Goal: Task Accomplishment & Management: Manage account settings

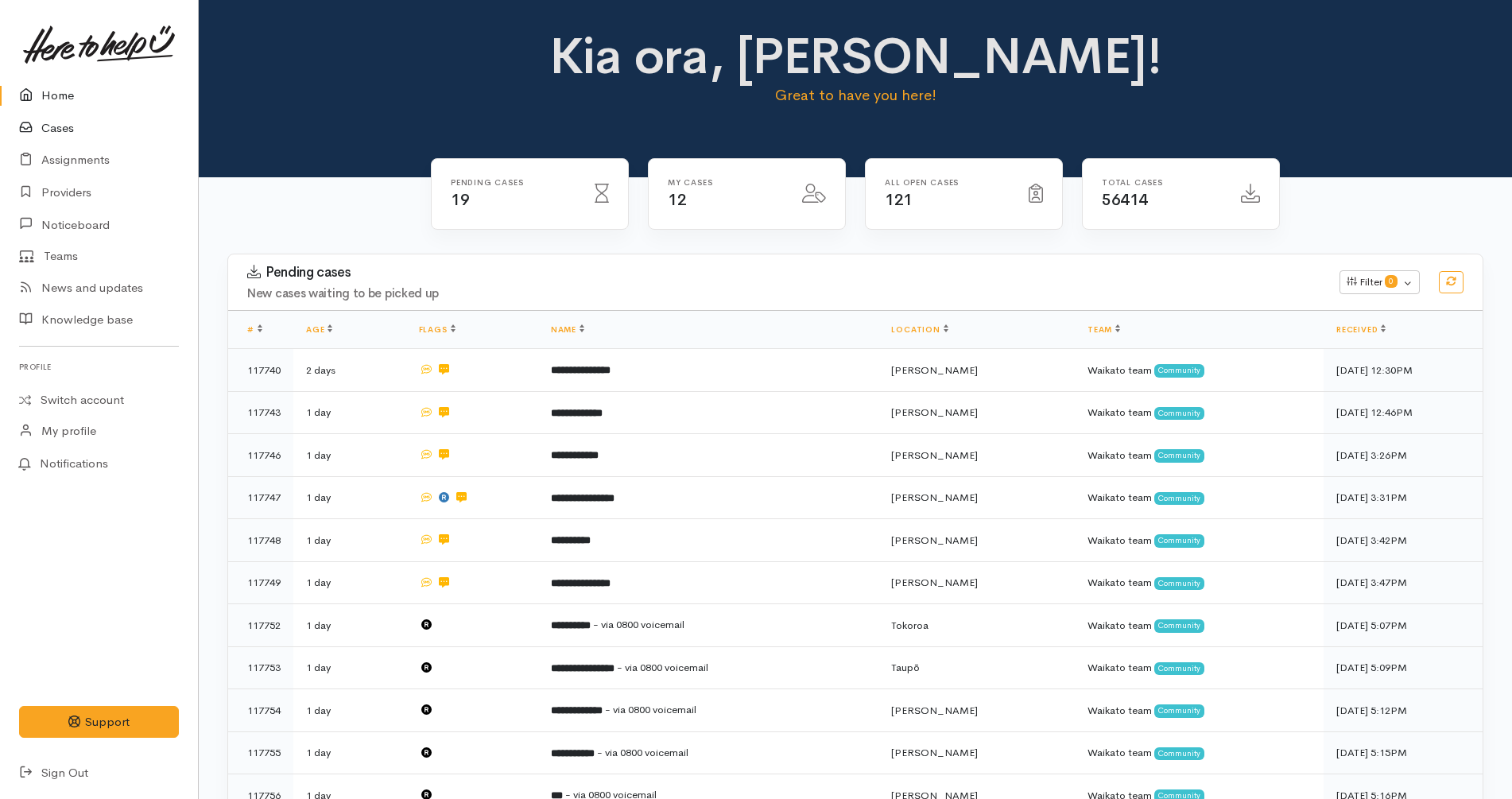
click at [87, 125] on link "Cases" at bounding box center [99, 128] width 198 height 33
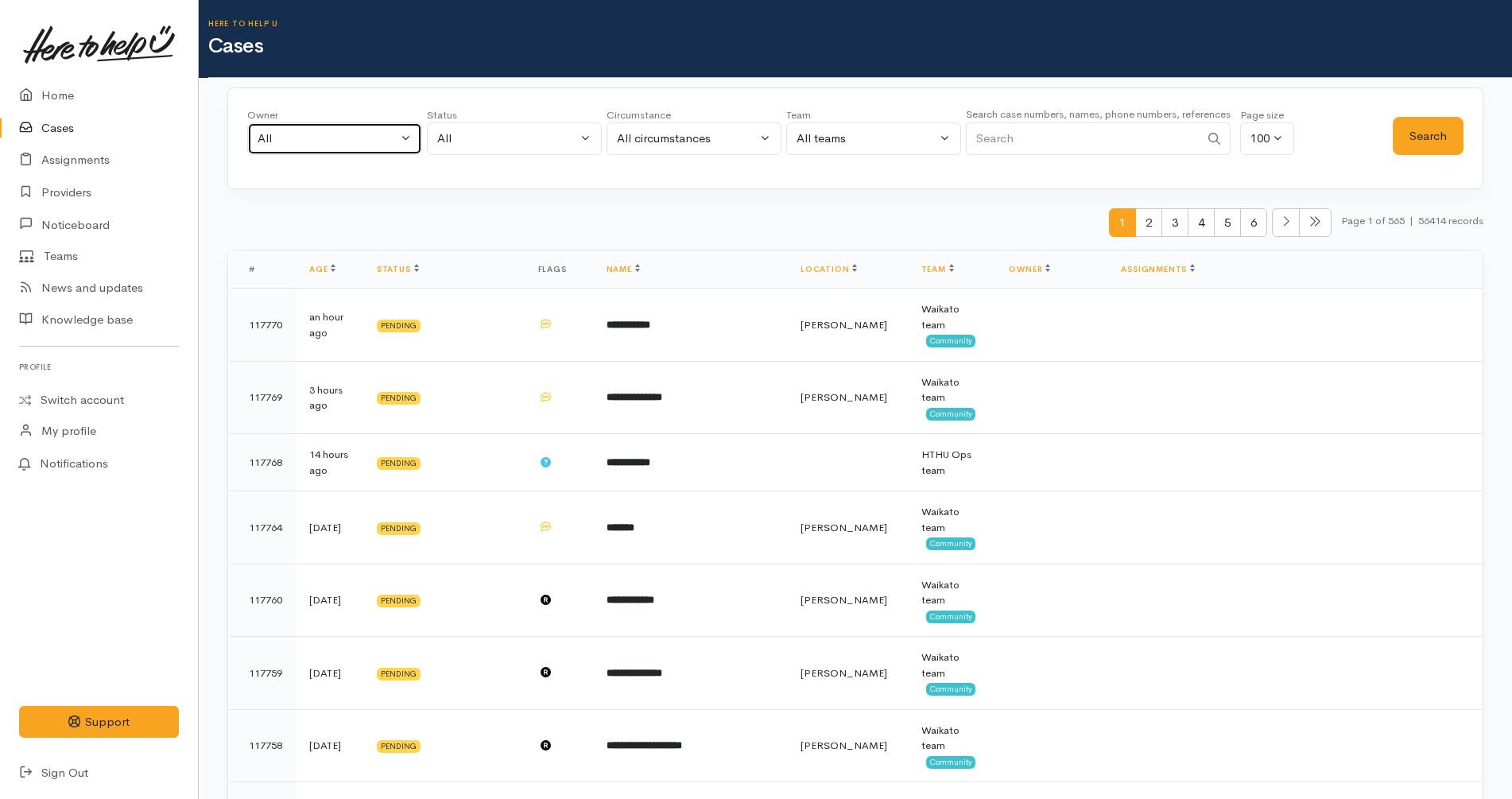
click at [336, 136] on div "All" at bounding box center [327, 139] width 140 height 19
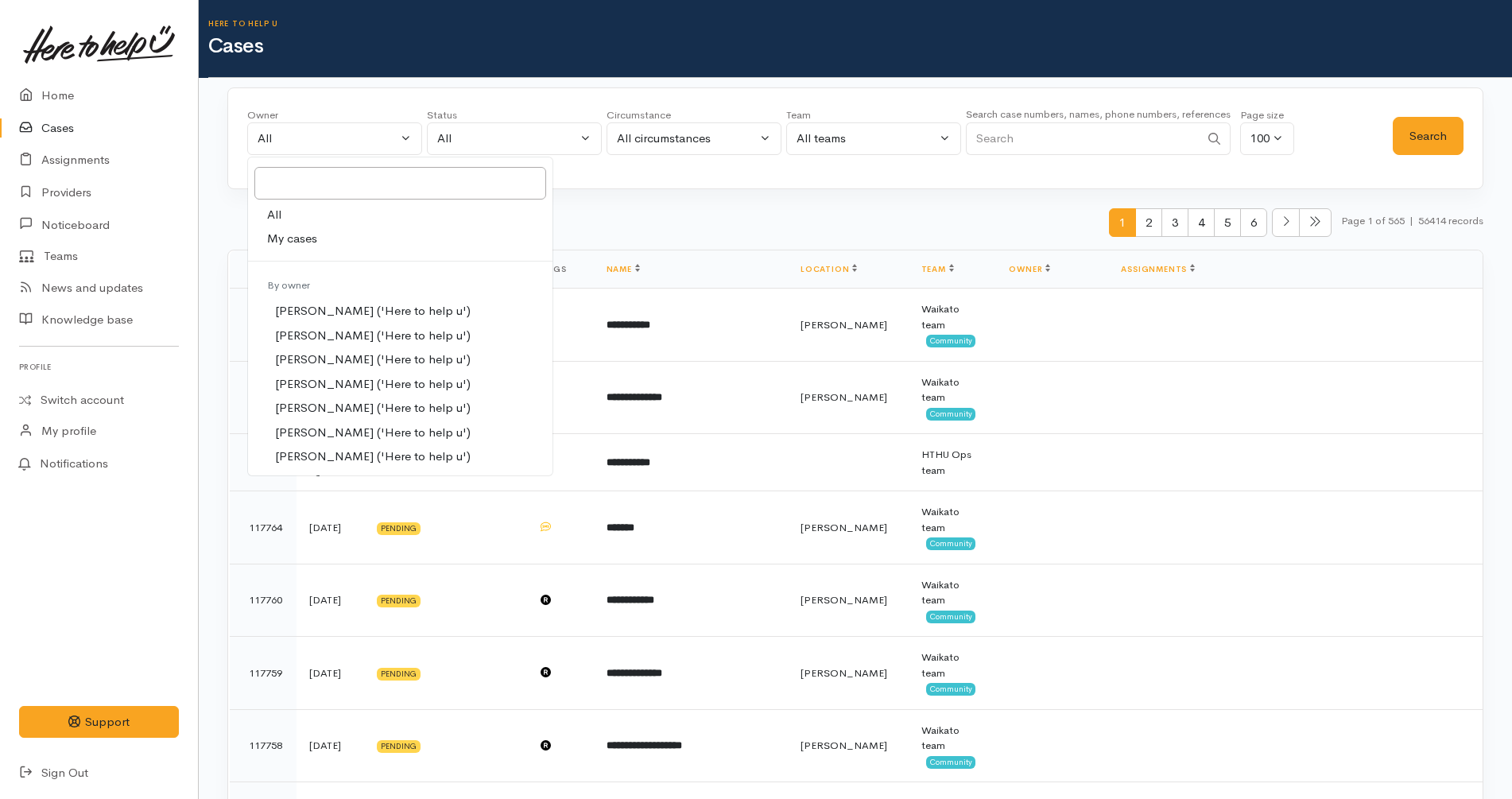
click at [356, 243] on link "My cases" at bounding box center [400, 239] width 304 height 24
select select "1252"
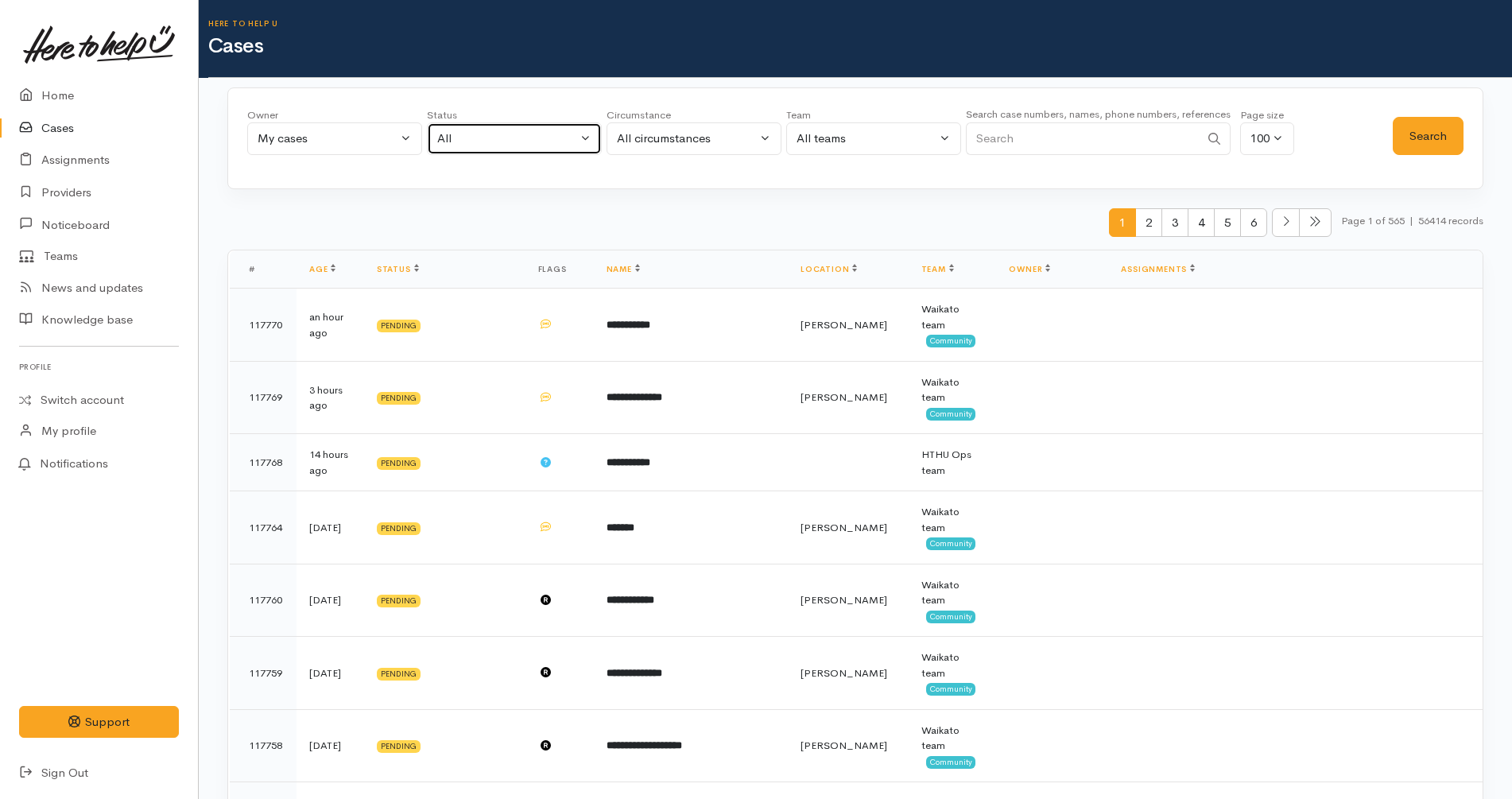
click at [496, 145] on div "All" at bounding box center [507, 139] width 140 height 19
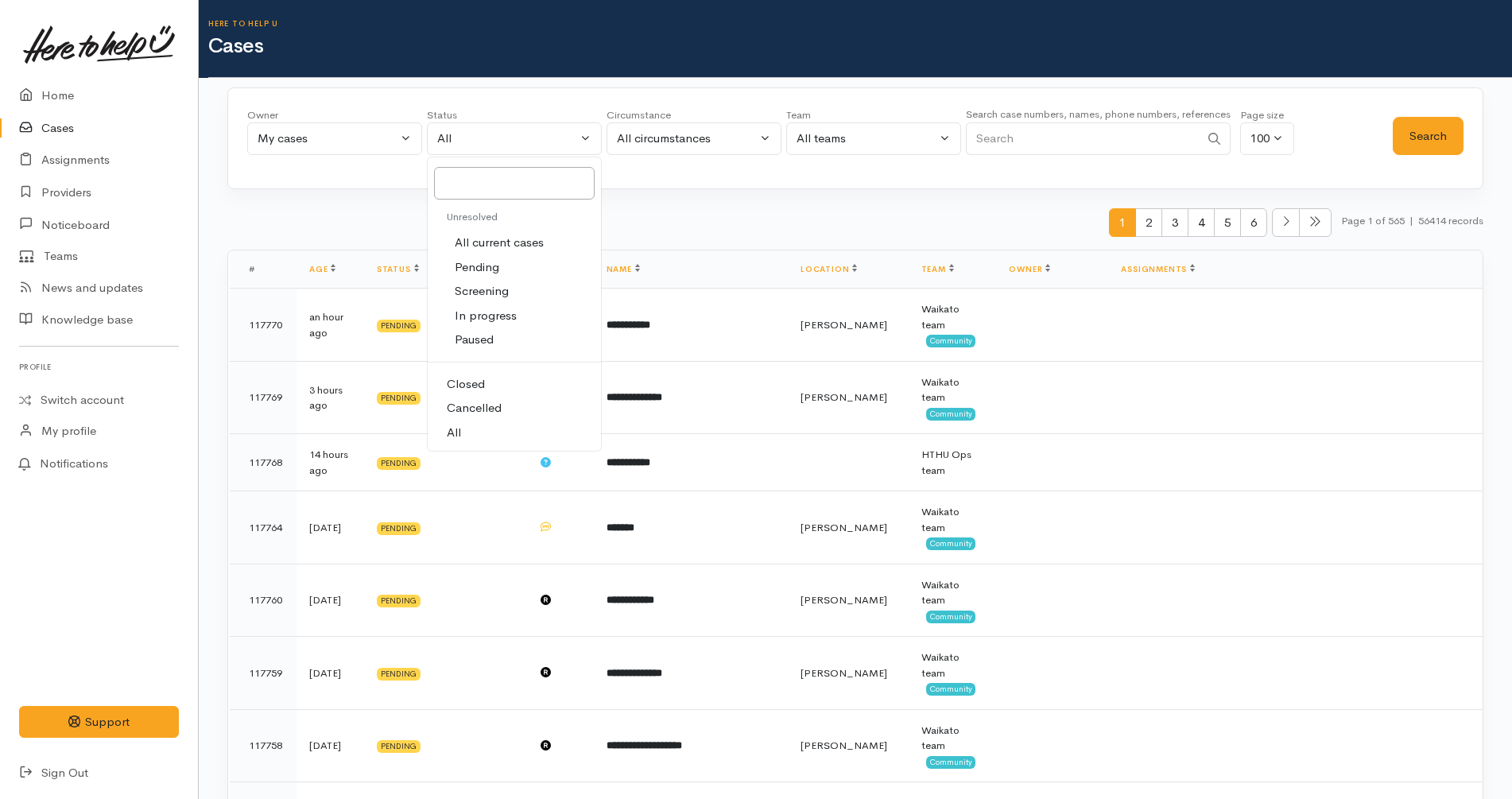
click at [542, 239] on span "All current cases" at bounding box center [499, 243] width 89 height 19
select select "Unresolved"
click at [1420, 137] on button "Search" at bounding box center [1429, 137] width 71 height 39
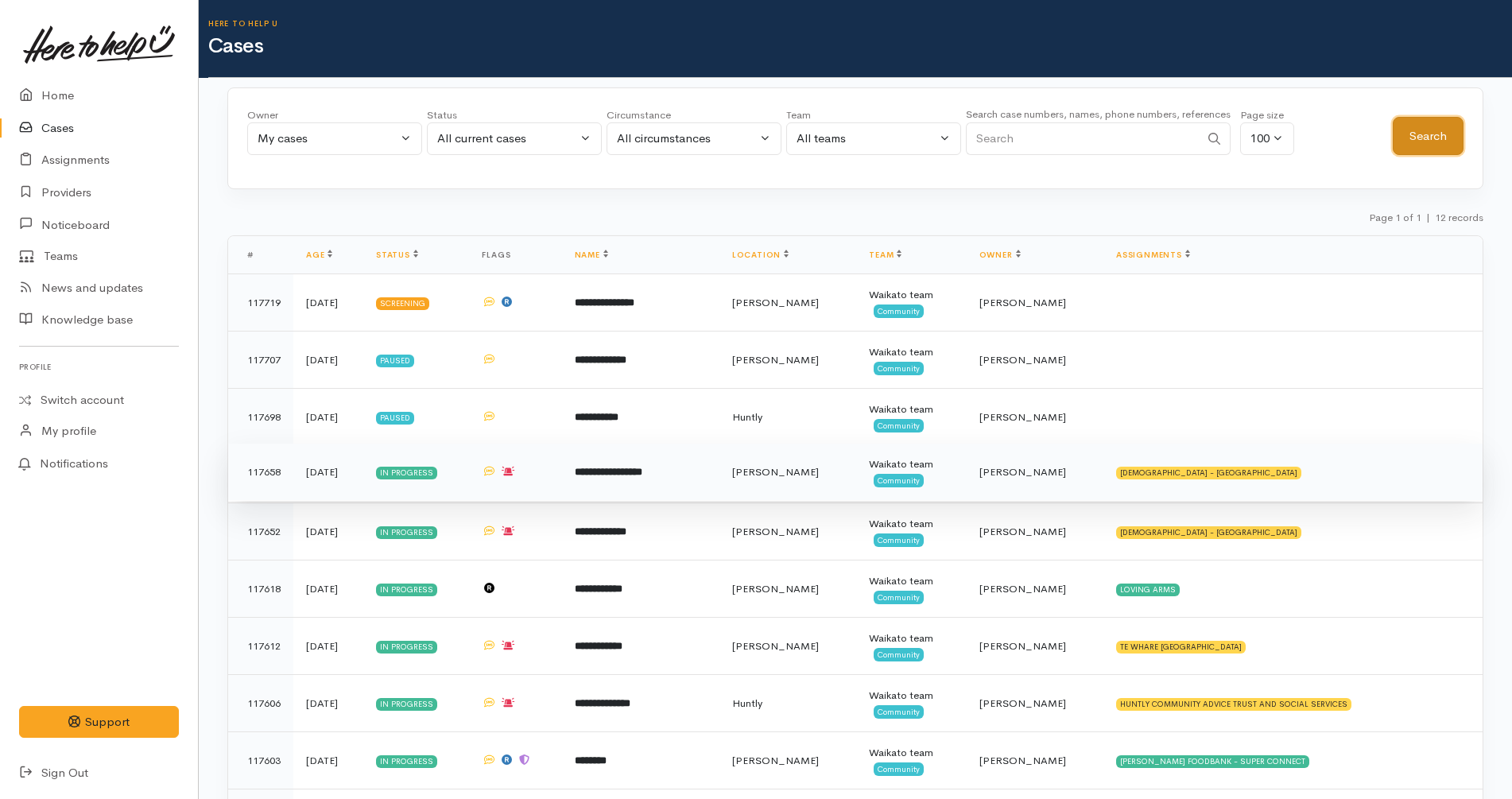
scroll to position [209, 0]
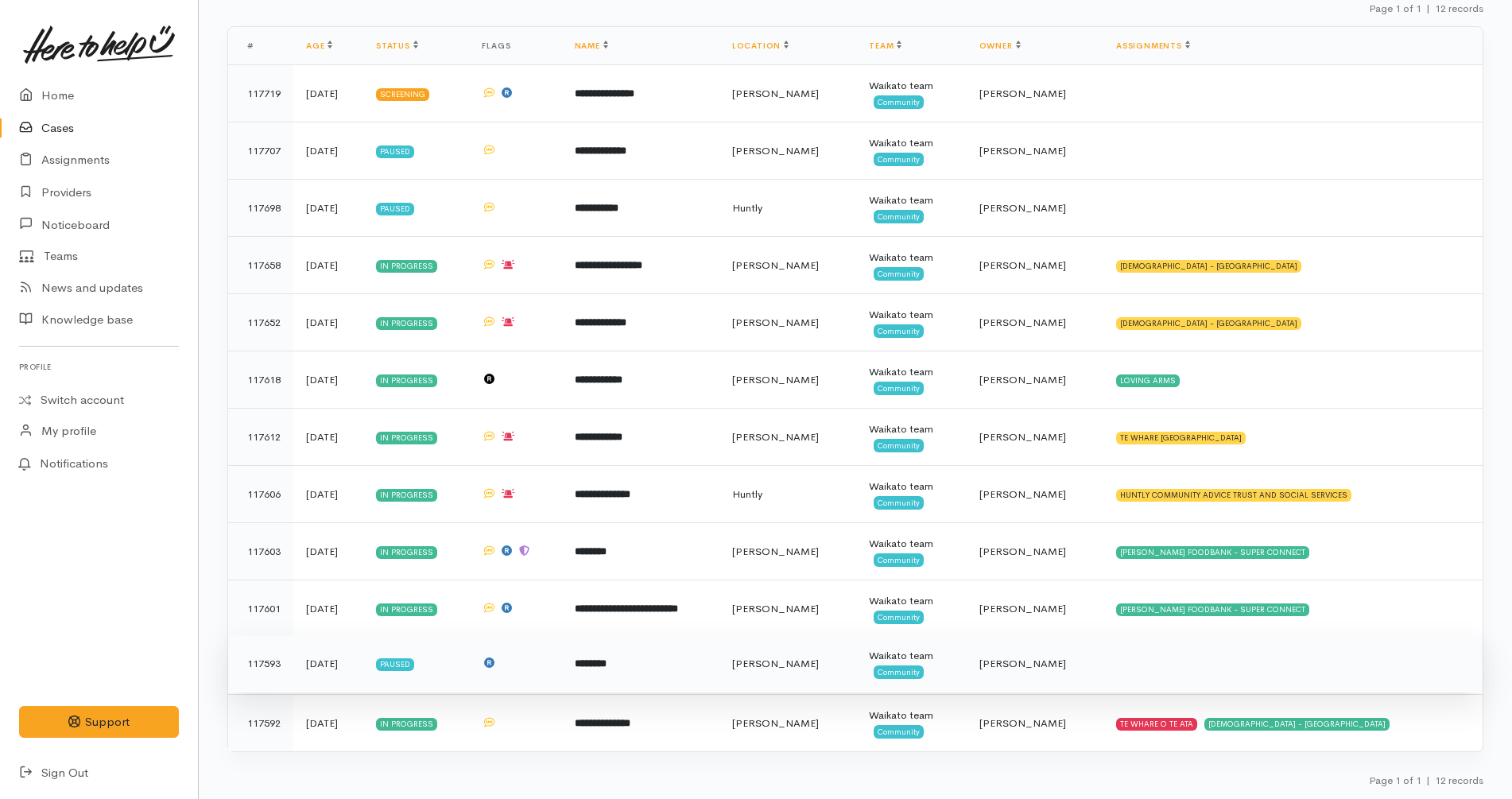
click at [802, 661] on td "[PERSON_NAME]" at bounding box center [788, 663] width 138 height 57
